Goal: Transaction & Acquisition: Purchase product/service

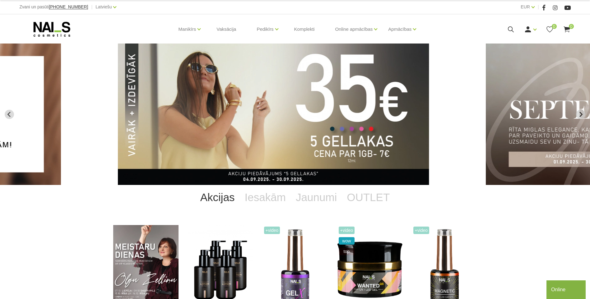
click at [348, 137] on img "2 of 13" at bounding box center [273, 114] width 311 height 141
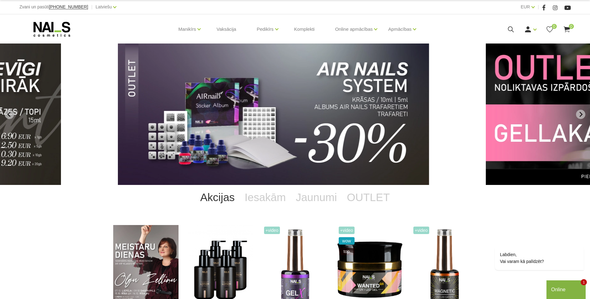
click at [309, 120] on img "11 of 13" at bounding box center [273, 114] width 311 height 141
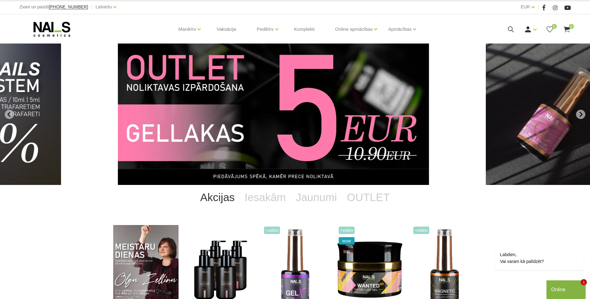
click at [308, 123] on img "12 of 13" at bounding box center [273, 114] width 311 height 141
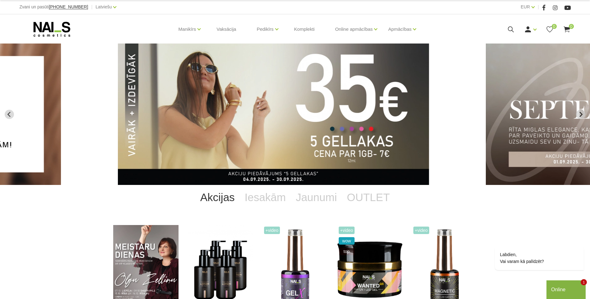
click at [337, 119] on img "2 of 13" at bounding box center [273, 114] width 311 height 141
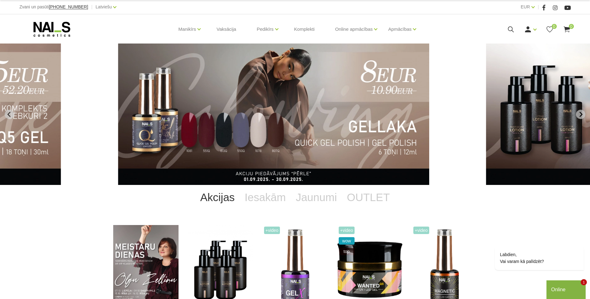
click at [230, 95] on img "5 of 13" at bounding box center [273, 114] width 311 height 141
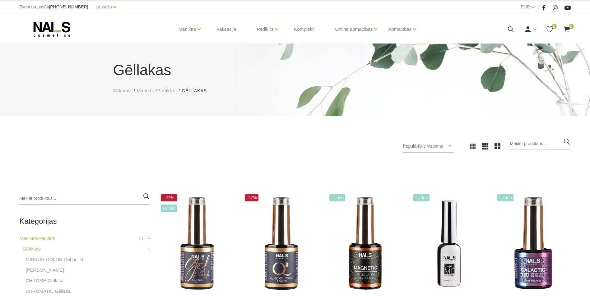
click at [183, 141] on div "Populārākie vispirms Jaunumi Lētākais vispirms Dārgākais vispirms Populārākie v…" at bounding box center [295, 146] width 560 height 17
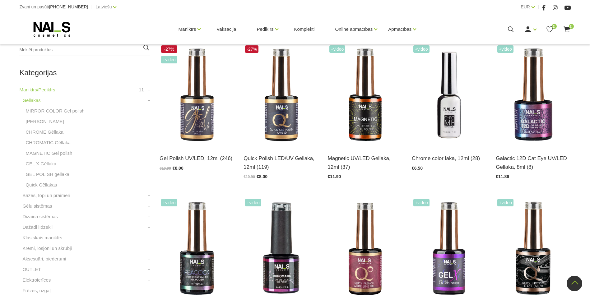
scroll to position [149, 0]
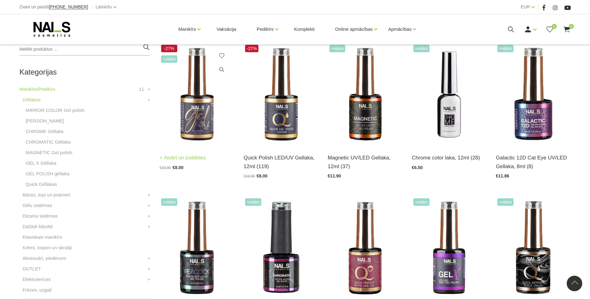
click at [202, 110] on img at bounding box center [197, 94] width 75 height 103
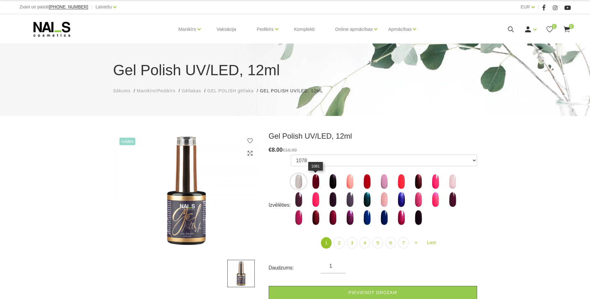
click at [319, 184] on img at bounding box center [316, 182] width 16 height 16
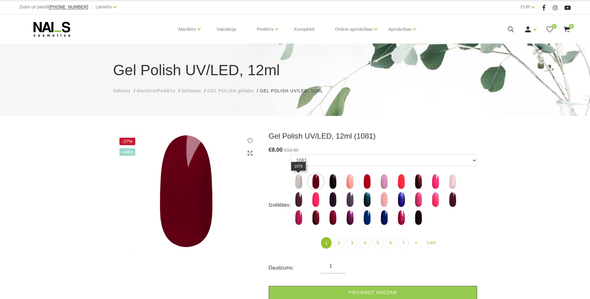
click at [300, 183] on img at bounding box center [299, 182] width 16 height 16
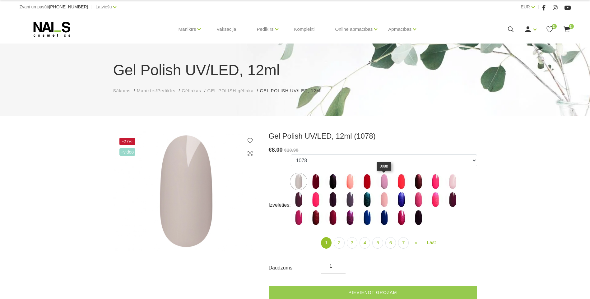
click at [387, 185] on img at bounding box center [384, 182] width 16 height 16
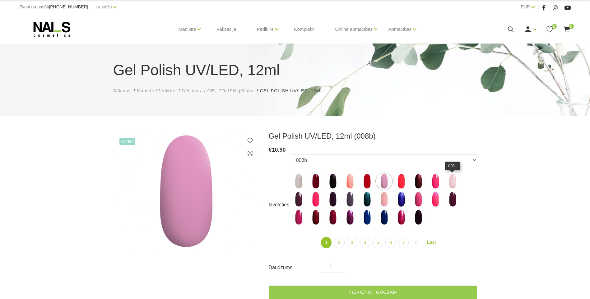
click at [453, 183] on img at bounding box center [453, 182] width 16 height 16
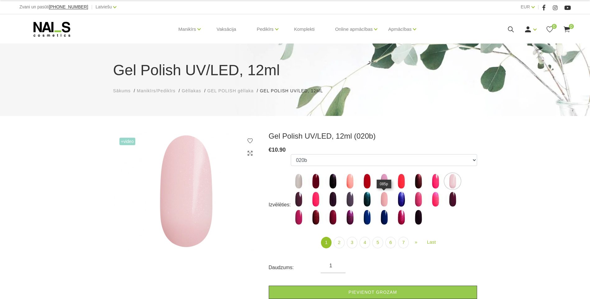
click at [383, 201] on img at bounding box center [384, 200] width 16 height 16
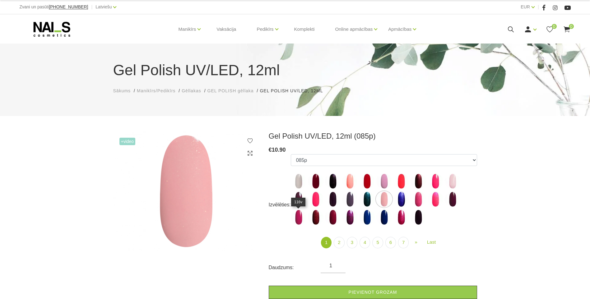
click at [297, 220] on img at bounding box center [299, 218] width 16 height 16
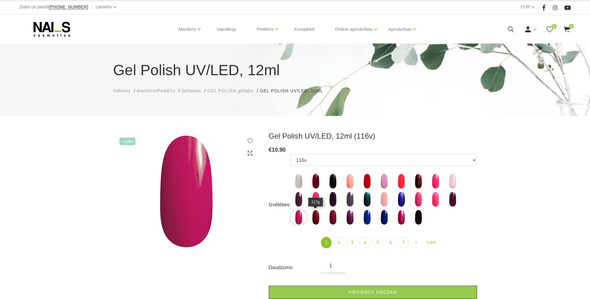
click at [312, 220] on img at bounding box center [316, 218] width 16 height 16
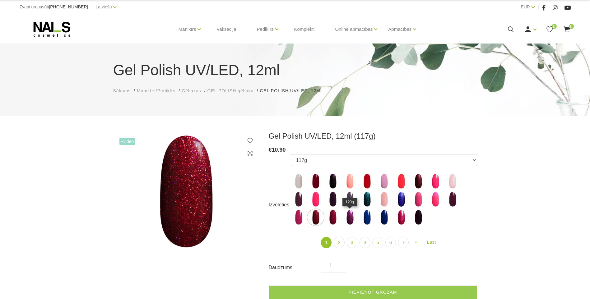
click at [353, 218] on img at bounding box center [350, 218] width 16 height 16
select select "4027"
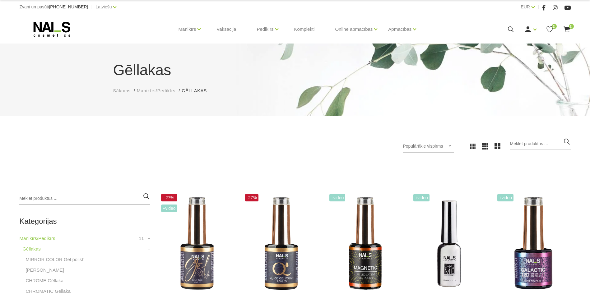
scroll to position [138, 0]
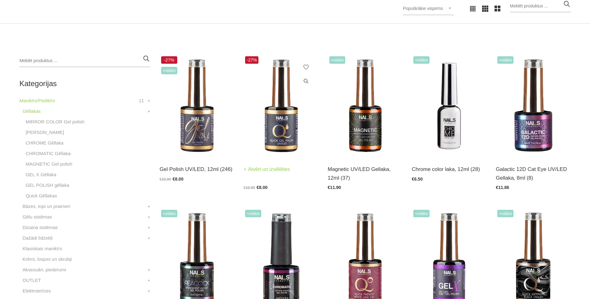
click at [290, 117] on img at bounding box center [280, 106] width 75 height 103
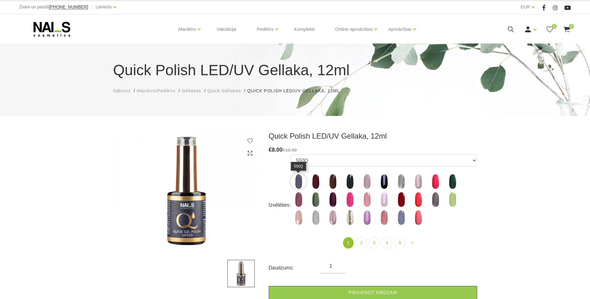
click at [301, 178] on img at bounding box center [299, 182] width 16 height 16
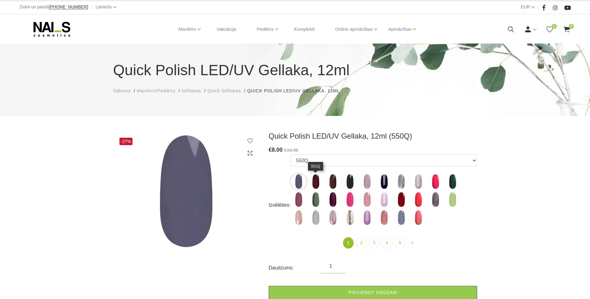
click at [317, 183] on img at bounding box center [316, 182] width 16 height 16
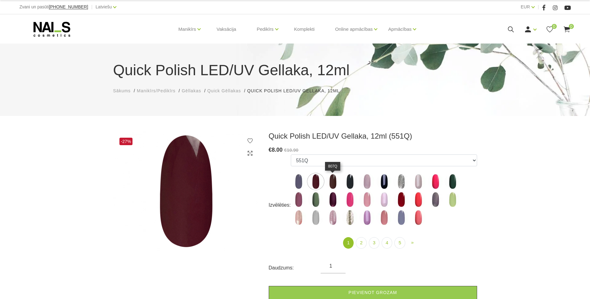
click at [332, 183] on img at bounding box center [333, 182] width 16 height 16
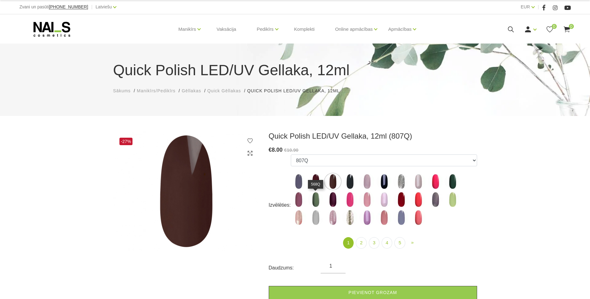
click at [314, 200] on img at bounding box center [316, 200] width 16 height 16
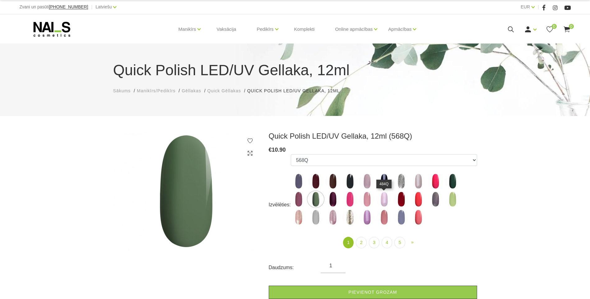
click at [379, 199] on img at bounding box center [384, 200] width 16 height 16
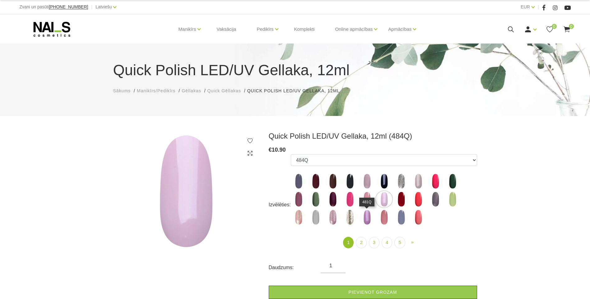
click at [370, 213] on img at bounding box center [367, 218] width 16 height 16
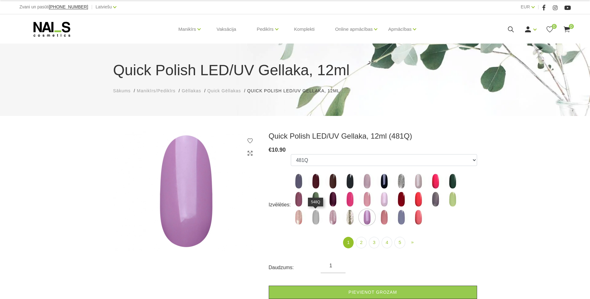
click at [314, 221] on img at bounding box center [316, 218] width 16 height 16
select select "4355"
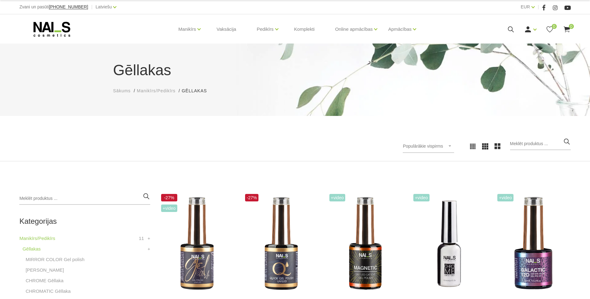
scroll to position [138, 0]
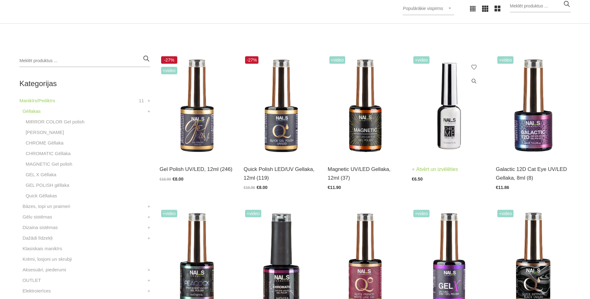
click at [454, 120] on img at bounding box center [449, 106] width 75 height 103
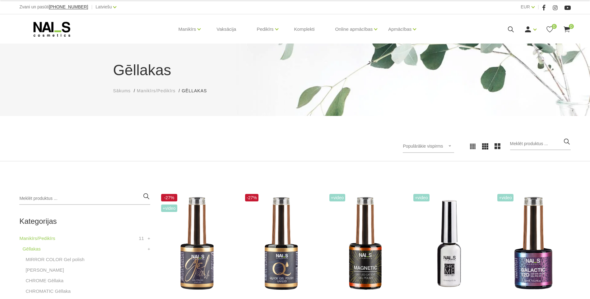
scroll to position [138, 0]
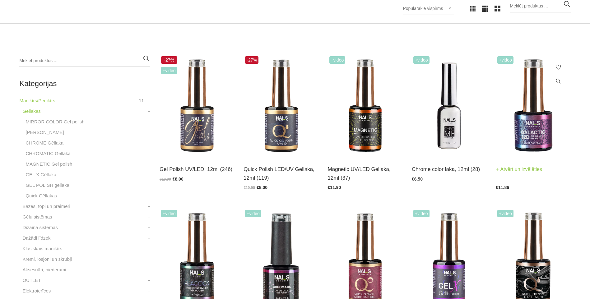
click at [528, 138] on img at bounding box center [533, 106] width 75 height 103
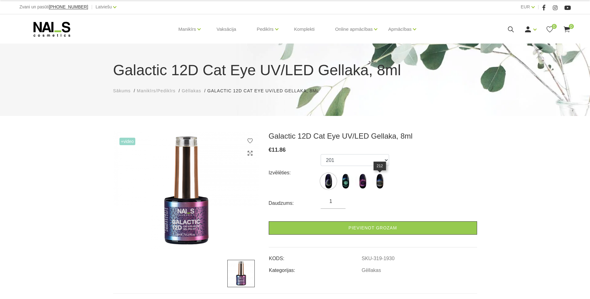
click at [380, 180] on img at bounding box center [380, 182] width 16 height 16
select select "1937"
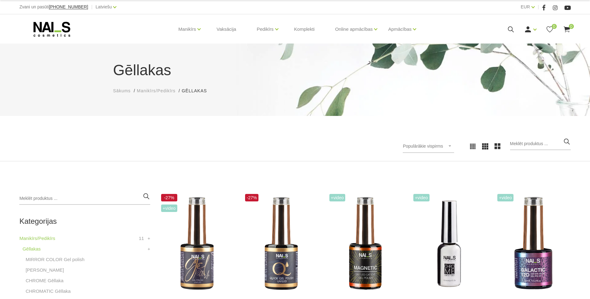
scroll to position [138, 0]
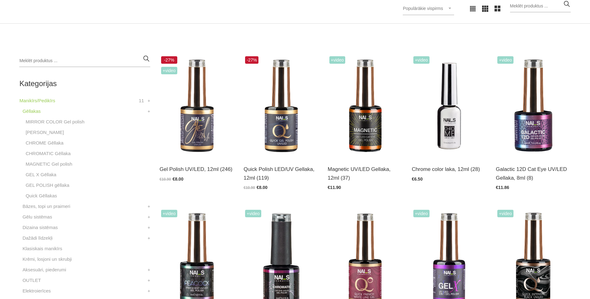
click at [131, 150] on li "CHROMATIC Gēllaka" at bounding box center [86, 155] width 128 height 11
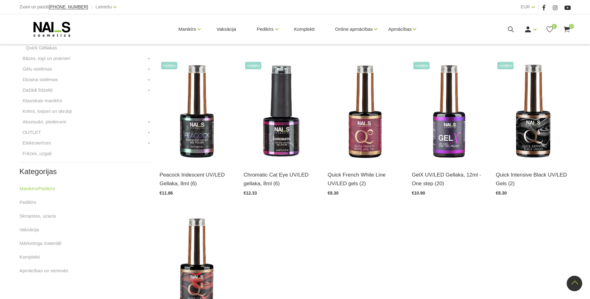
scroll to position [287, 0]
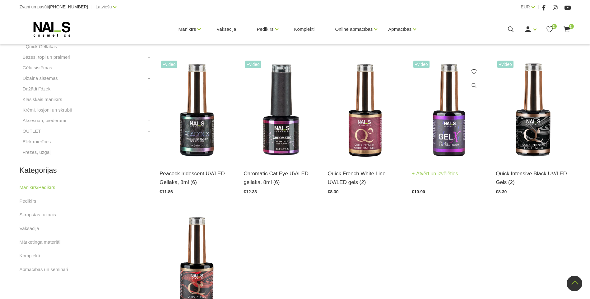
click at [447, 143] on img at bounding box center [449, 110] width 75 height 103
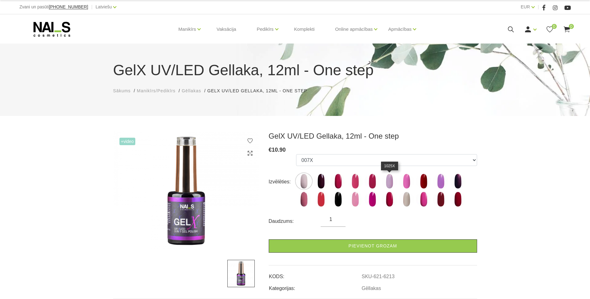
click at [391, 181] on img at bounding box center [390, 182] width 16 height 16
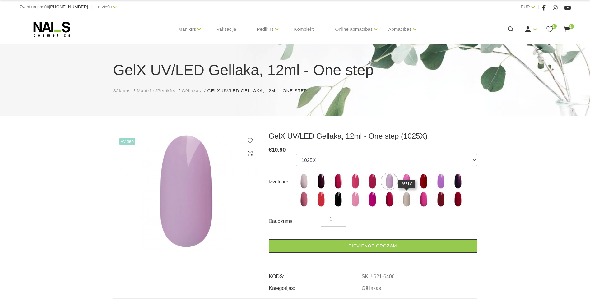
click at [410, 202] on img at bounding box center [407, 200] width 16 height 16
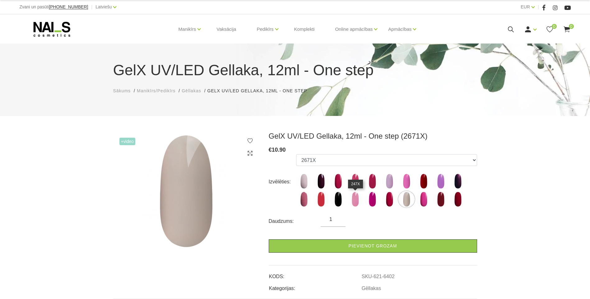
click at [350, 201] on img at bounding box center [355, 200] width 16 height 16
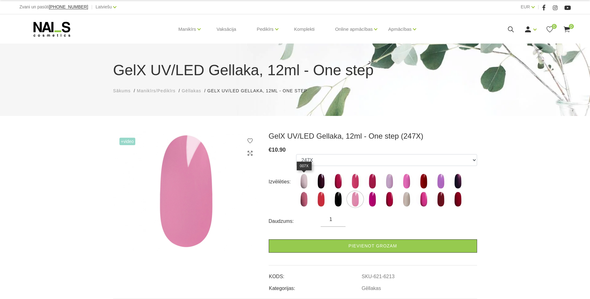
click at [304, 182] on img at bounding box center [304, 182] width 16 height 16
select select "6221"
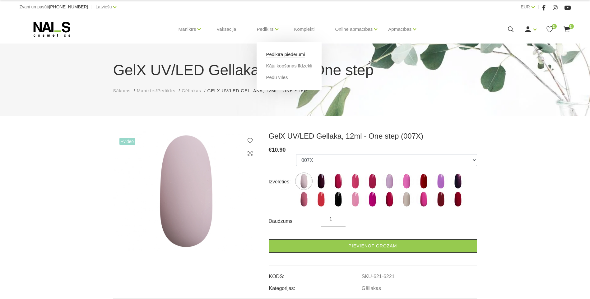
click at [275, 52] on link "Pedikīra piederumi" at bounding box center [285, 54] width 39 height 7
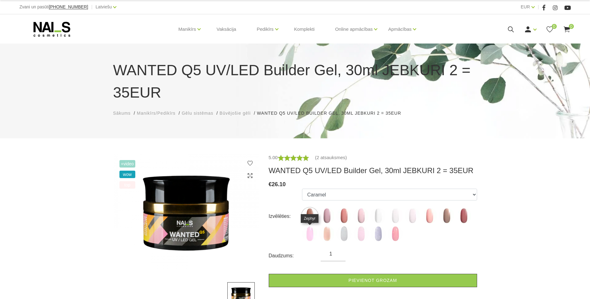
click at [311, 240] on img at bounding box center [310, 234] width 16 height 16
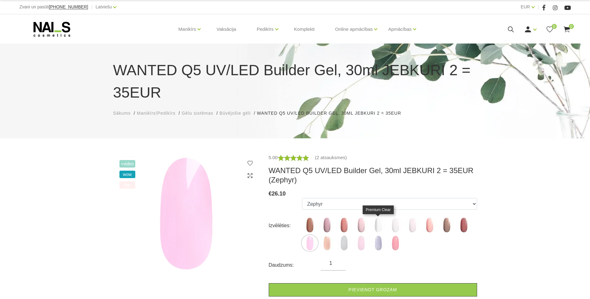
click at [377, 224] on img at bounding box center [378, 225] width 16 height 16
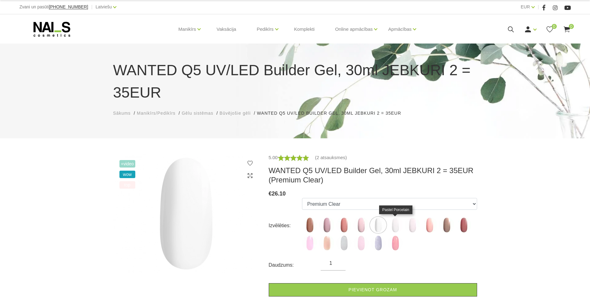
click at [394, 223] on img at bounding box center [395, 225] width 16 height 16
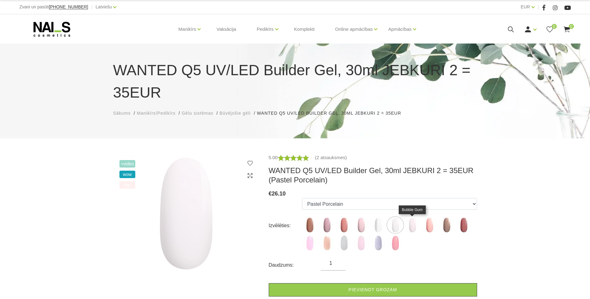
click at [414, 225] on img at bounding box center [413, 225] width 16 height 16
click at [309, 247] on img at bounding box center [310, 243] width 16 height 16
select select "6168"
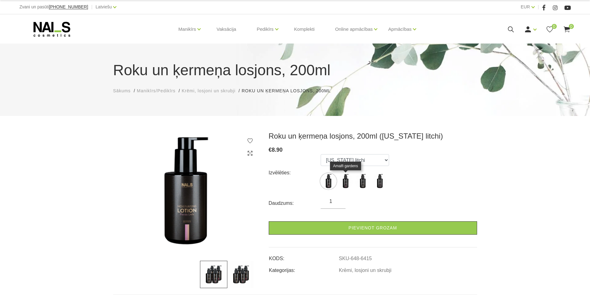
click at [346, 183] on img at bounding box center [346, 182] width 16 height 16
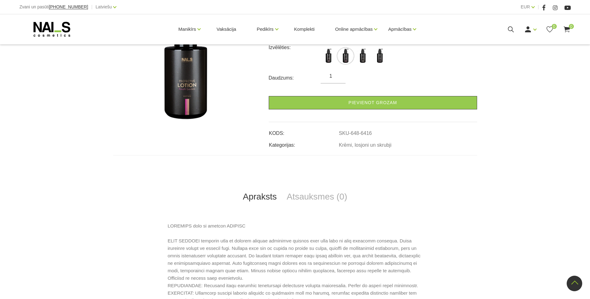
scroll to position [124, 0]
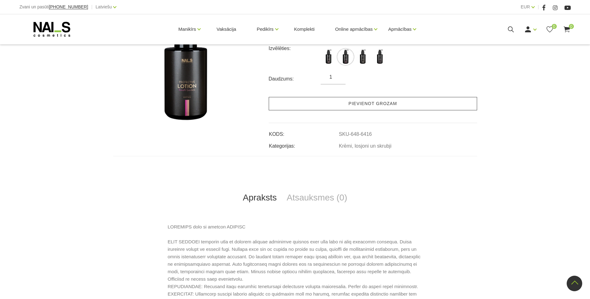
click at [391, 106] on link "Pievienot grozam" at bounding box center [373, 103] width 208 height 13
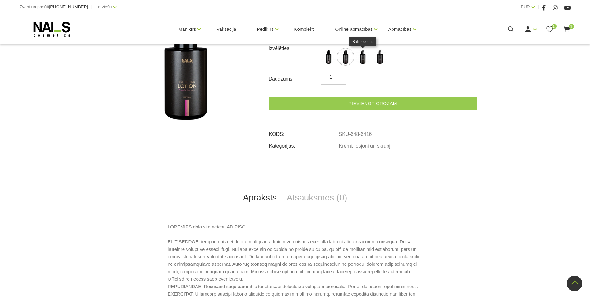
click at [363, 58] on img at bounding box center [363, 57] width 16 height 16
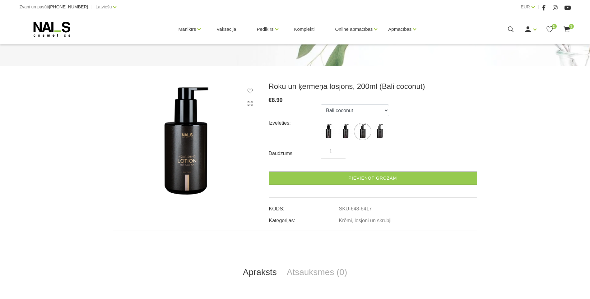
scroll to position [37, 0]
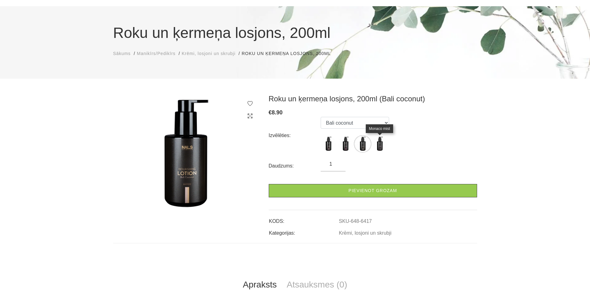
click at [378, 145] on img at bounding box center [380, 144] width 16 height 16
click at [328, 145] on img at bounding box center [329, 144] width 16 height 16
click at [348, 143] on img at bounding box center [346, 144] width 16 height 16
click at [363, 143] on img at bounding box center [363, 144] width 16 height 16
click at [331, 144] on img at bounding box center [329, 144] width 16 height 16
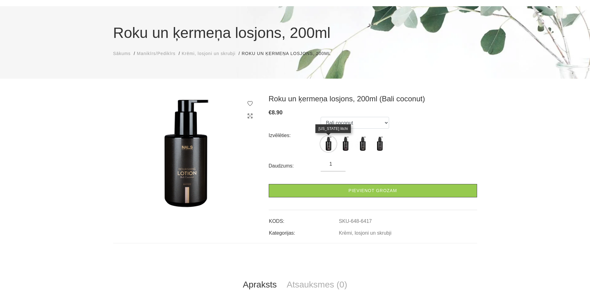
select select "6415"
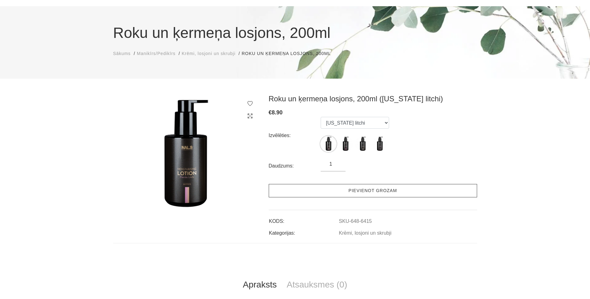
click at [360, 191] on link "Pievienot grozam" at bounding box center [373, 190] width 208 height 13
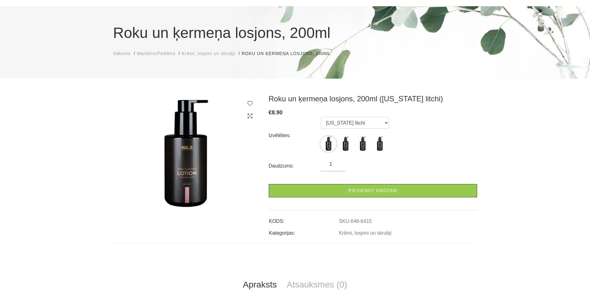
scroll to position [0, 0]
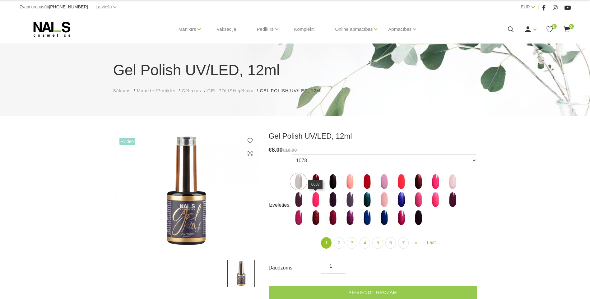
click at [319, 202] on img at bounding box center [316, 200] width 16 height 16
select select "3991"
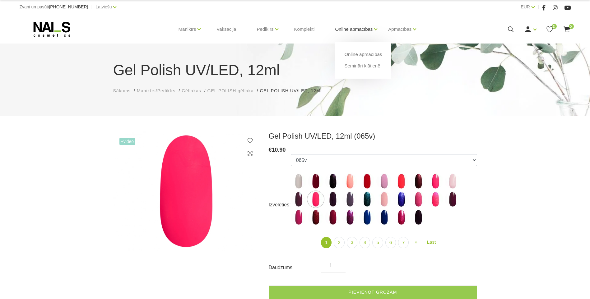
click at [363, 26] on link "Online apmācības" at bounding box center [354, 29] width 38 height 25
click at [365, 55] on link "Online apmācības" at bounding box center [363, 54] width 38 height 7
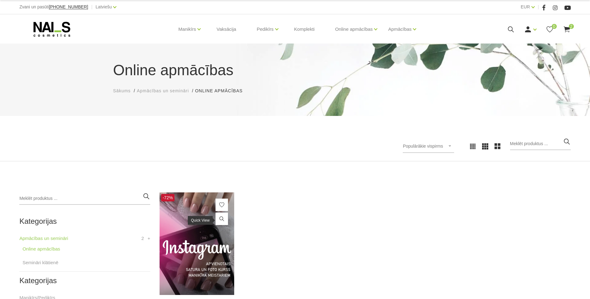
click at [216, 220] on link at bounding box center [221, 219] width 12 height 12
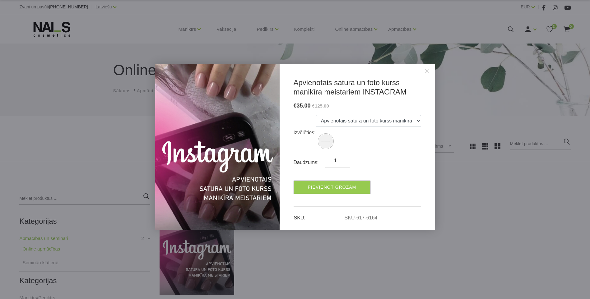
click at [429, 71] on link "Close" at bounding box center [427, 71] width 9 height 9
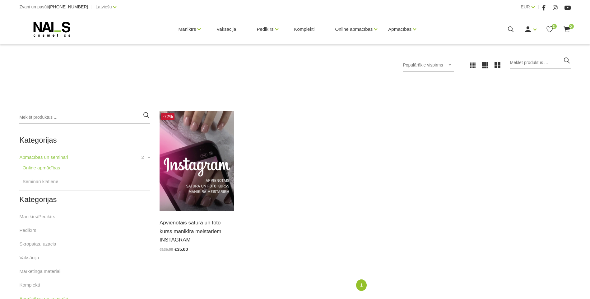
scroll to position [99, 0]
